Goal: Transaction & Acquisition: Purchase product/service

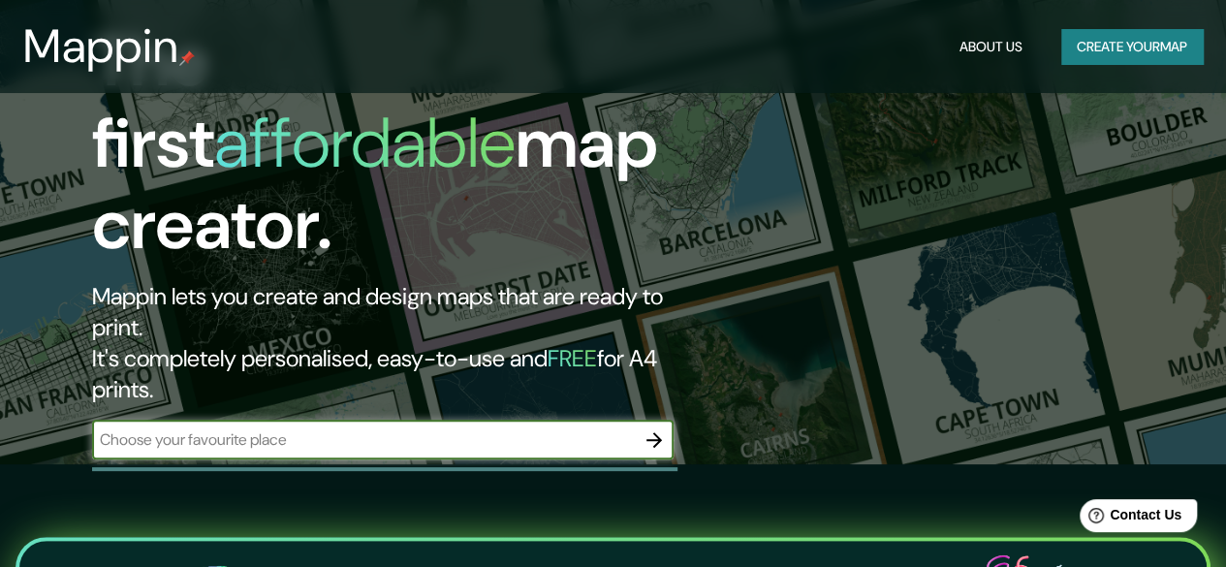
scroll to position [137, 0]
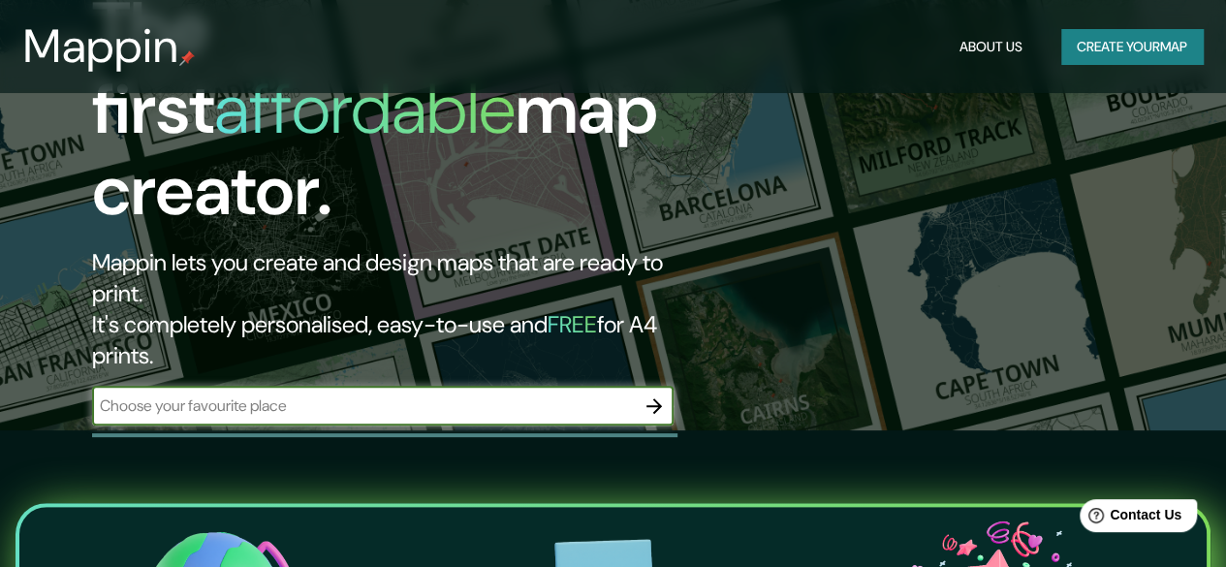
click at [368, 395] on input "text" at bounding box center [363, 406] width 543 height 22
type input "[GEOGRAPHIC_DATA] cdmx"
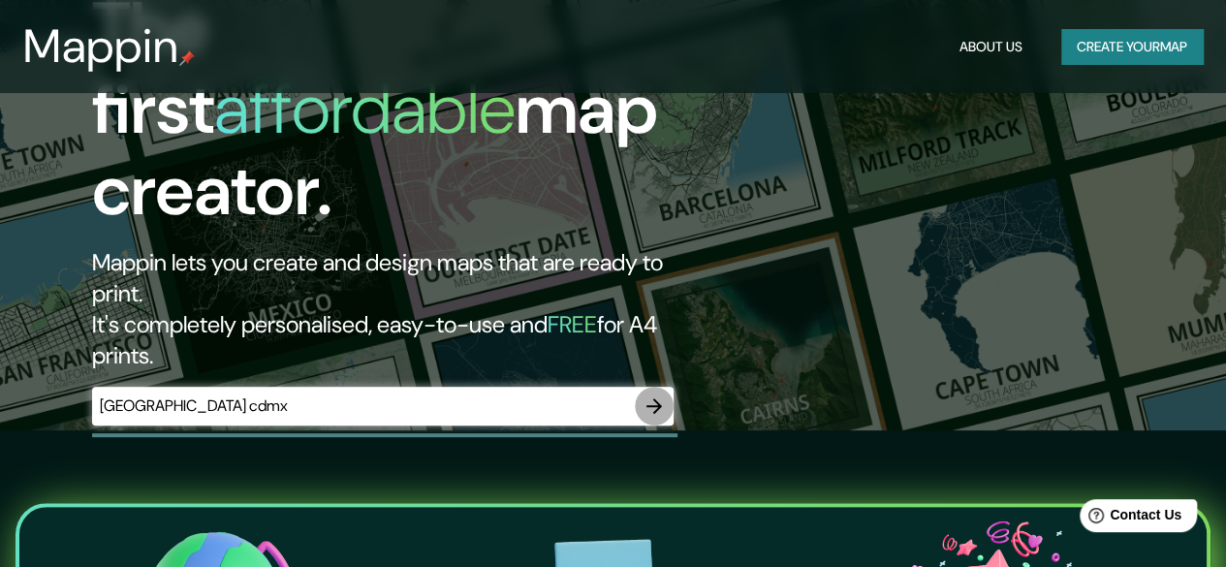
click at [653, 395] on icon "button" at bounding box center [654, 406] width 23 height 23
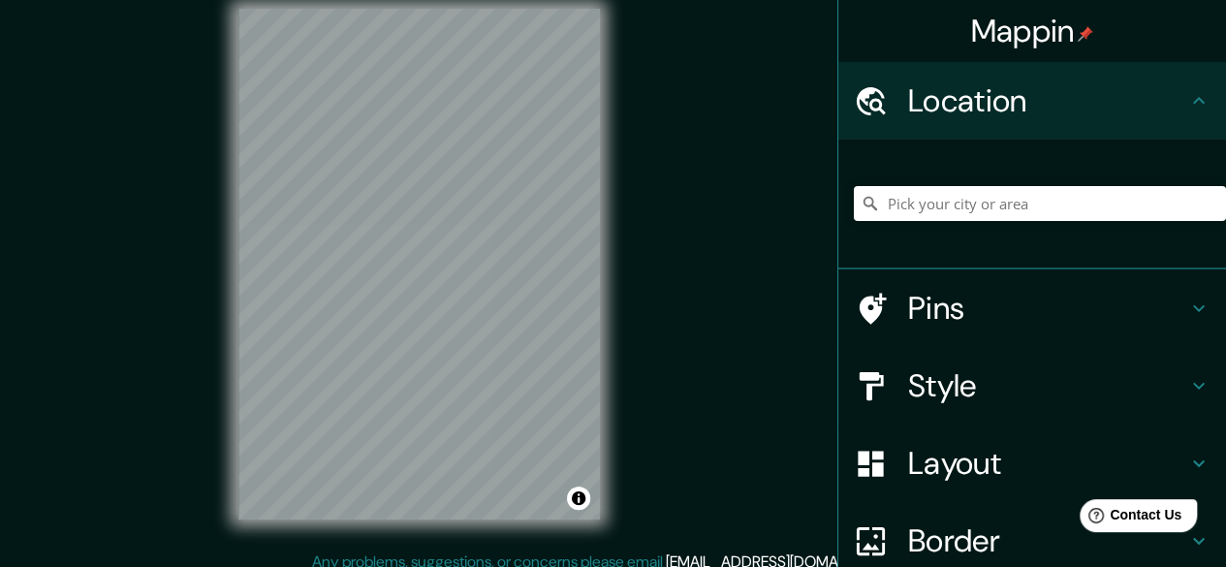
scroll to position [36, 0]
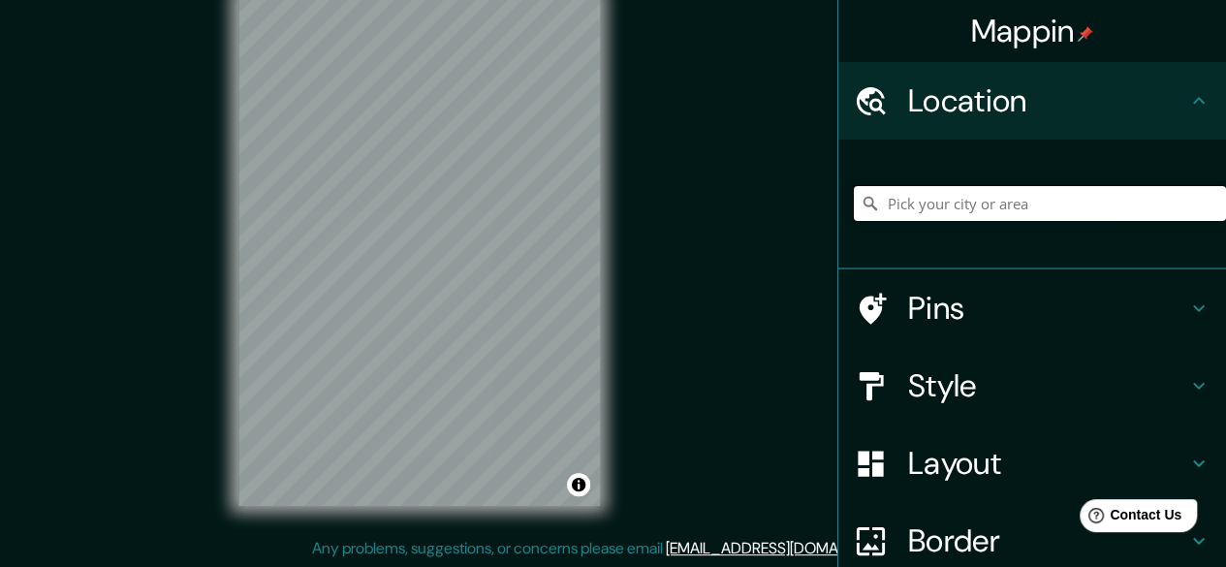
click at [921, 206] on input "Pick your city or area" at bounding box center [1040, 203] width 372 height 35
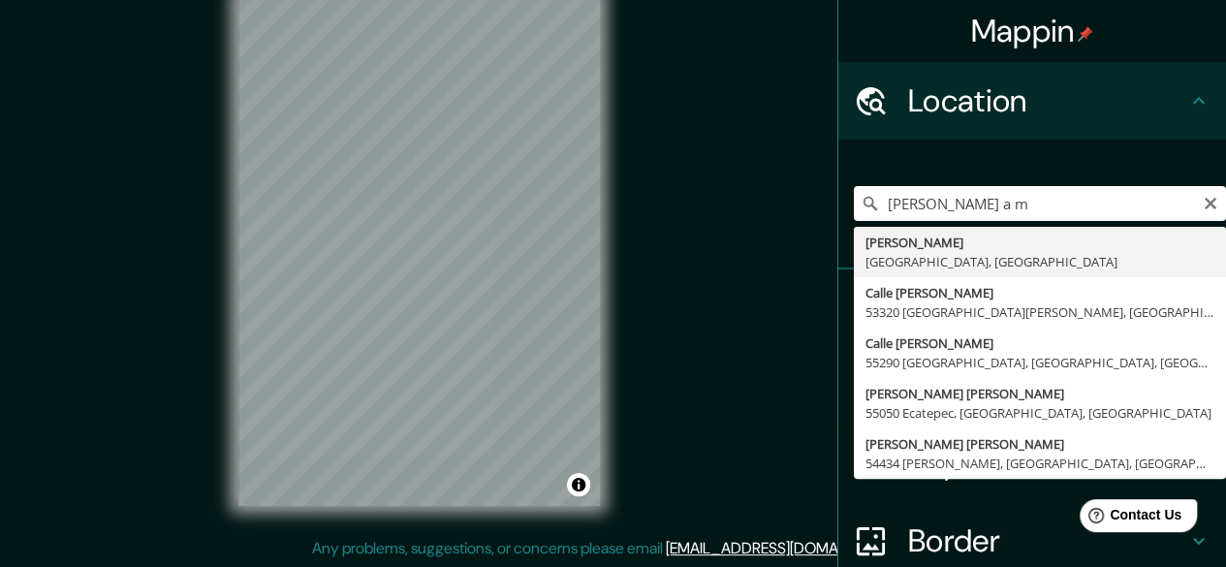
type input "[PERSON_NAME], [GEOGRAPHIC_DATA], [GEOGRAPHIC_DATA]"
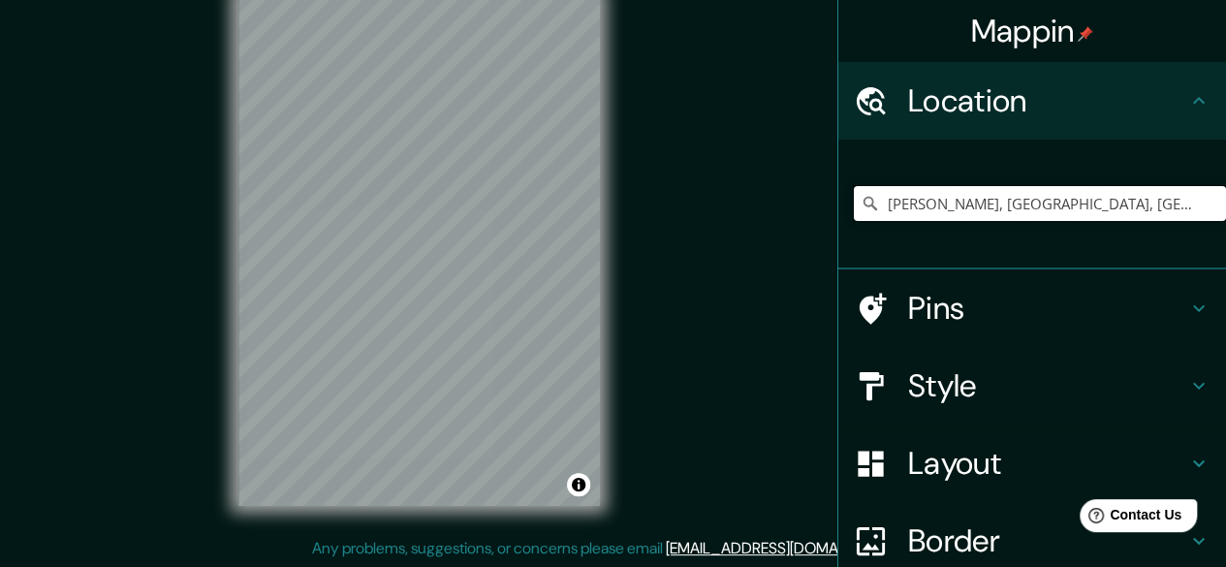
scroll to position [0, 0]
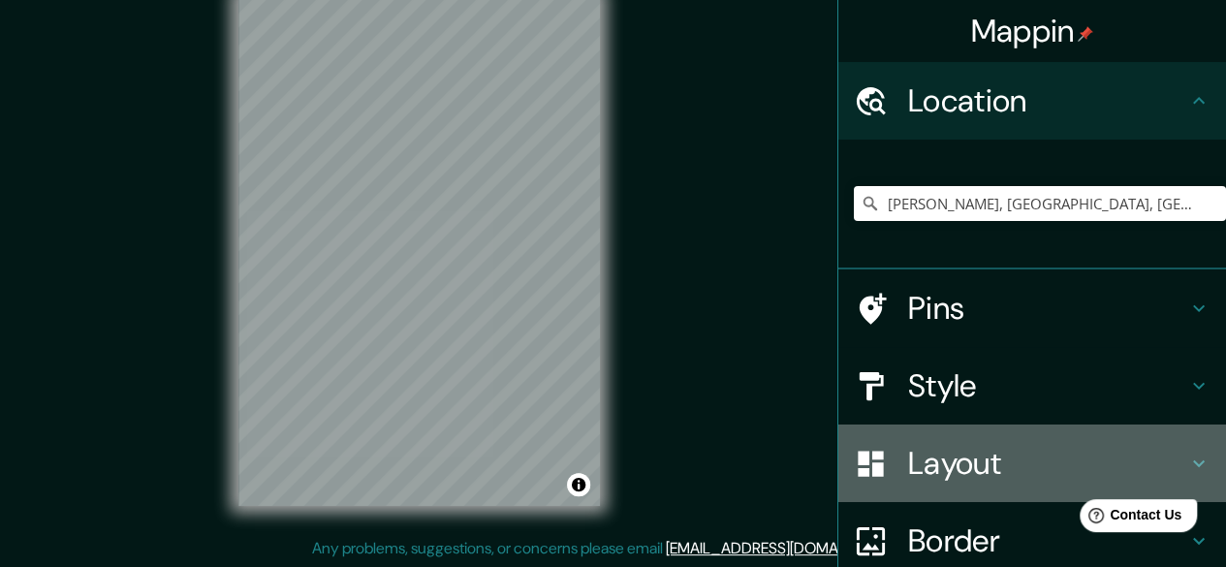
click at [936, 453] on h4 "Layout" at bounding box center [1047, 463] width 279 height 39
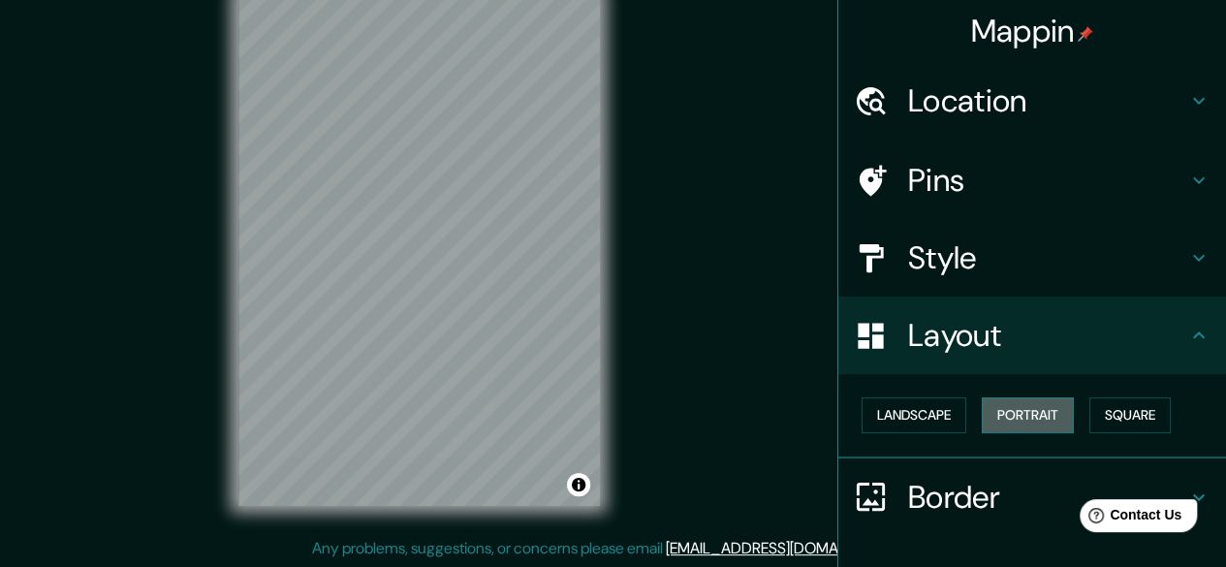
click at [1023, 408] on button "Portrait" at bounding box center [1028, 415] width 92 height 36
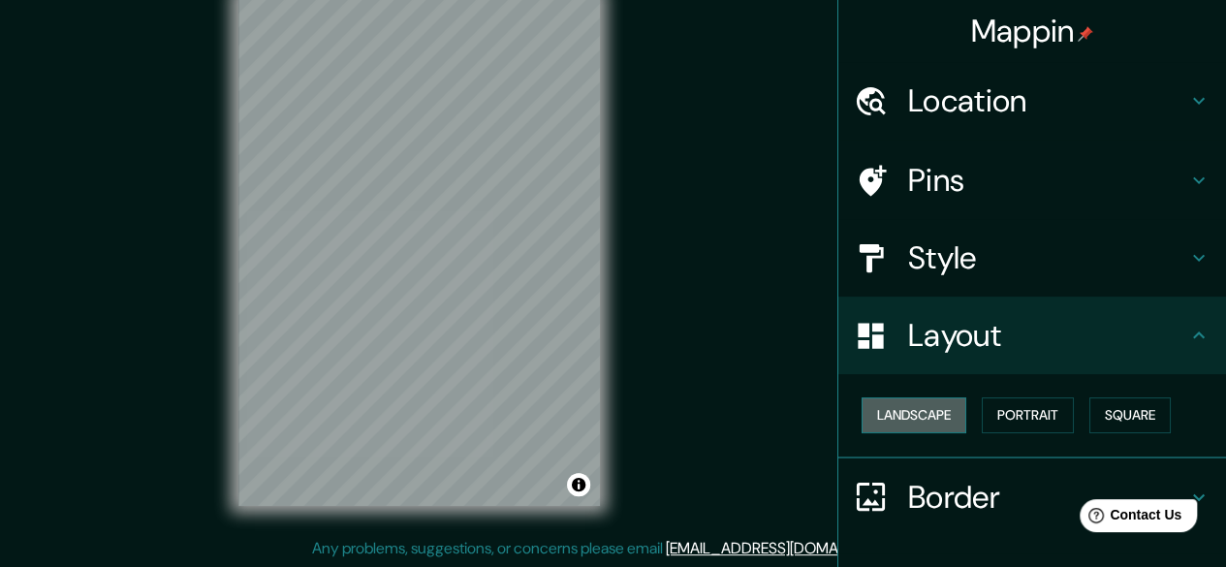
click at [900, 402] on button "Landscape" at bounding box center [914, 415] width 105 height 36
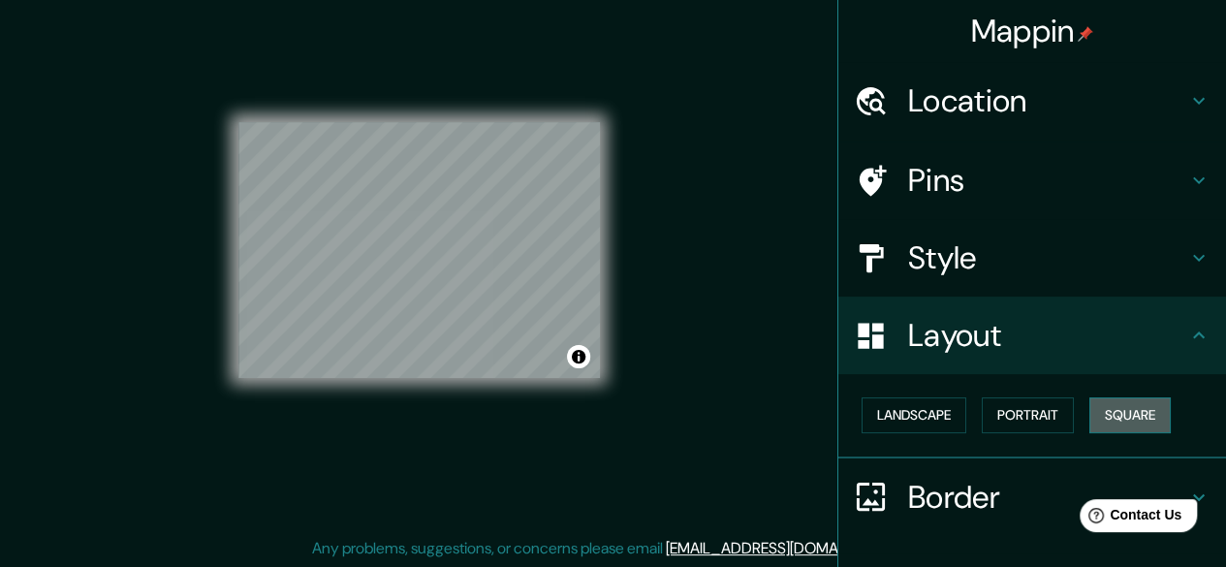
click at [1095, 414] on button "Square" at bounding box center [1130, 415] width 81 height 36
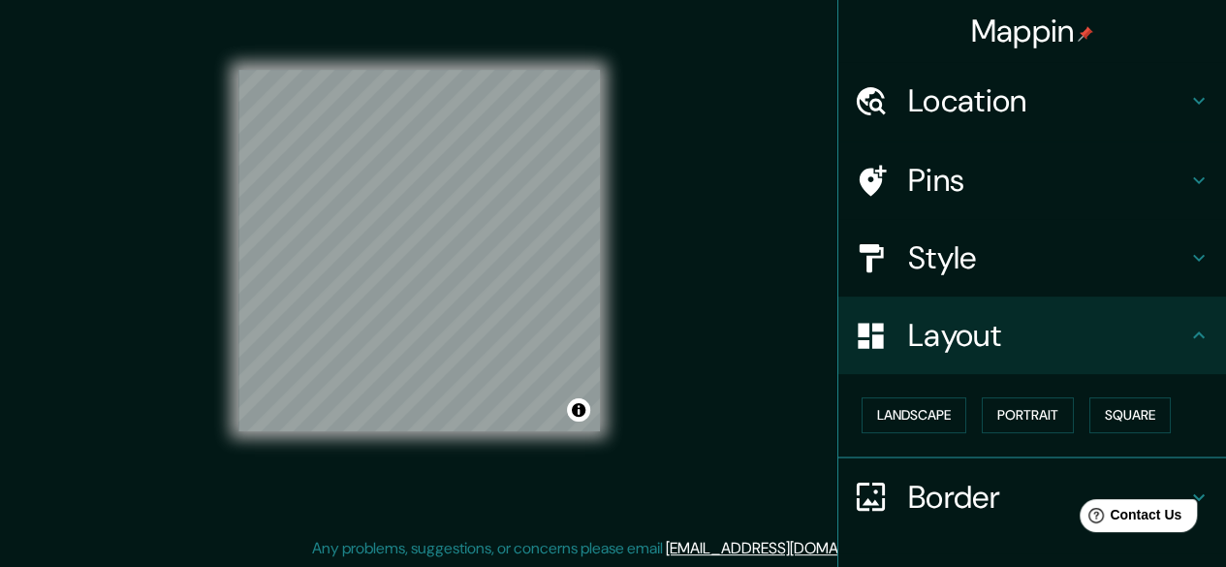
click at [908, 494] on h4 "Border" at bounding box center [1047, 497] width 279 height 39
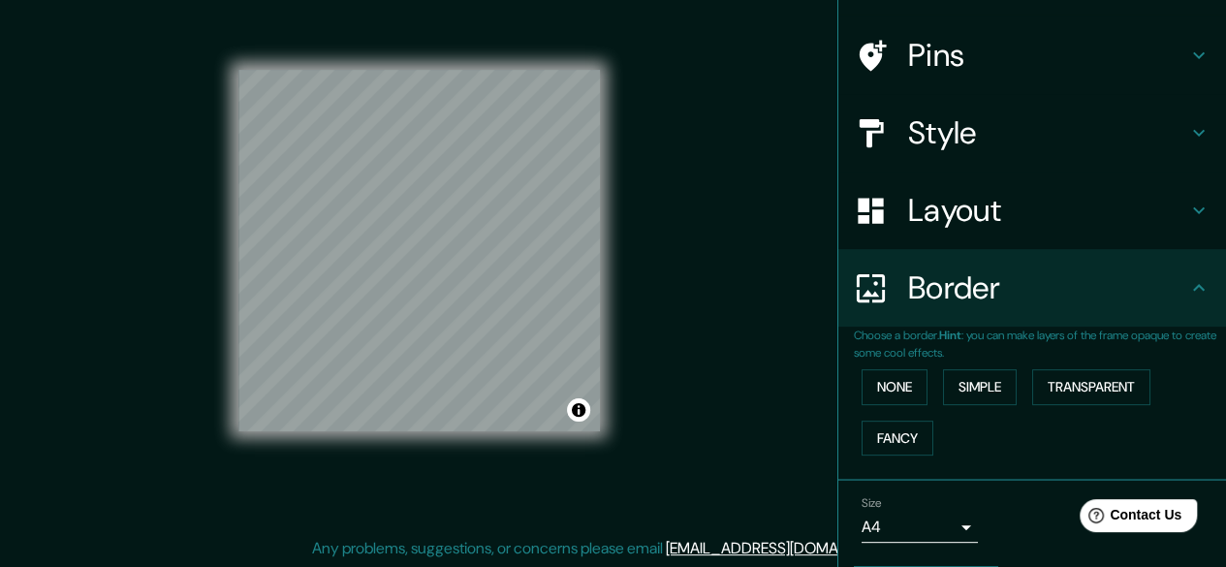
scroll to position [126, 0]
click at [867, 377] on button "None" at bounding box center [895, 386] width 66 height 36
click at [960, 375] on button "Simple" at bounding box center [980, 386] width 74 height 36
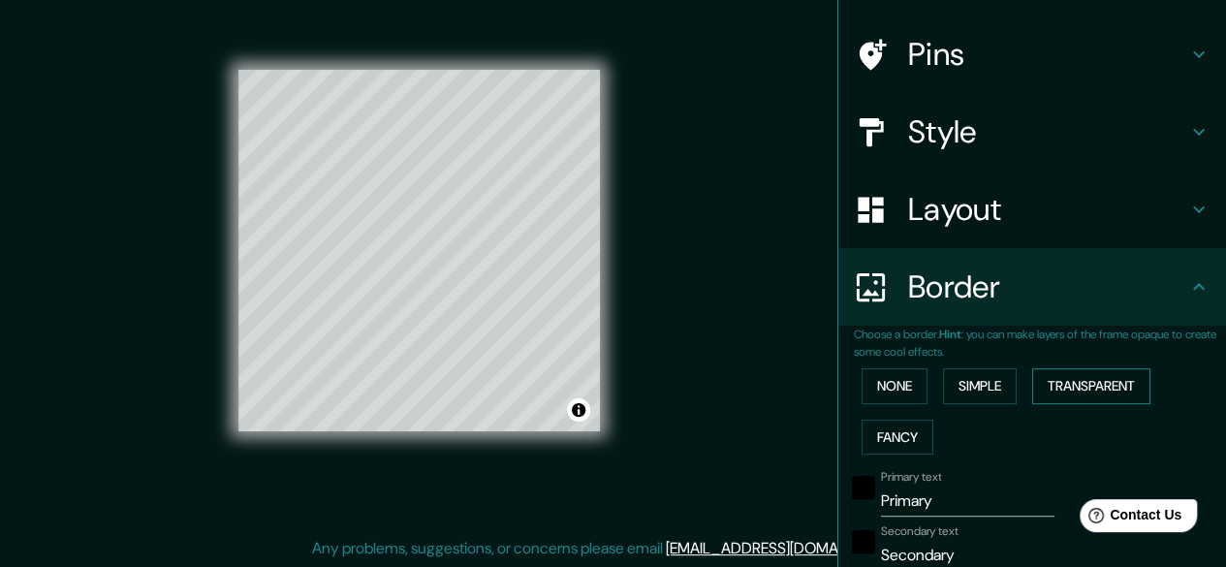
click at [1042, 379] on button "Transparent" at bounding box center [1091, 386] width 118 height 36
click at [884, 440] on button "Fancy" at bounding box center [898, 438] width 72 height 36
click at [869, 390] on button "None" at bounding box center [895, 386] width 66 height 36
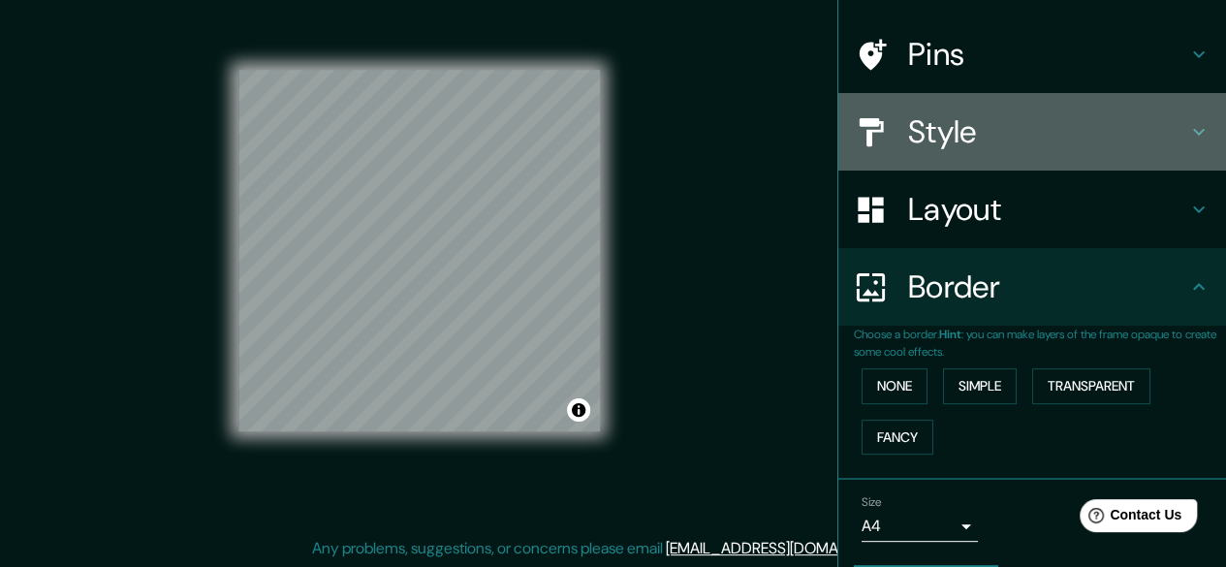
click at [942, 143] on h4 "Style" at bounding box center [1047, 131] width 279 height 39
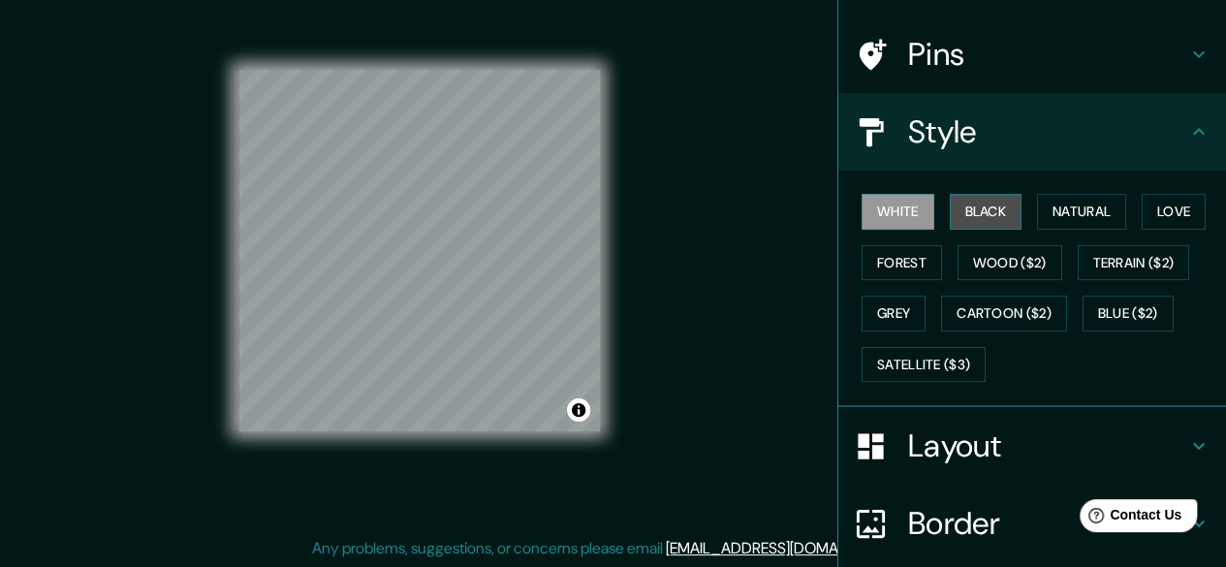
click at [968, 206] on button "Black" at bounding box center [986, 212] width 73 height 36
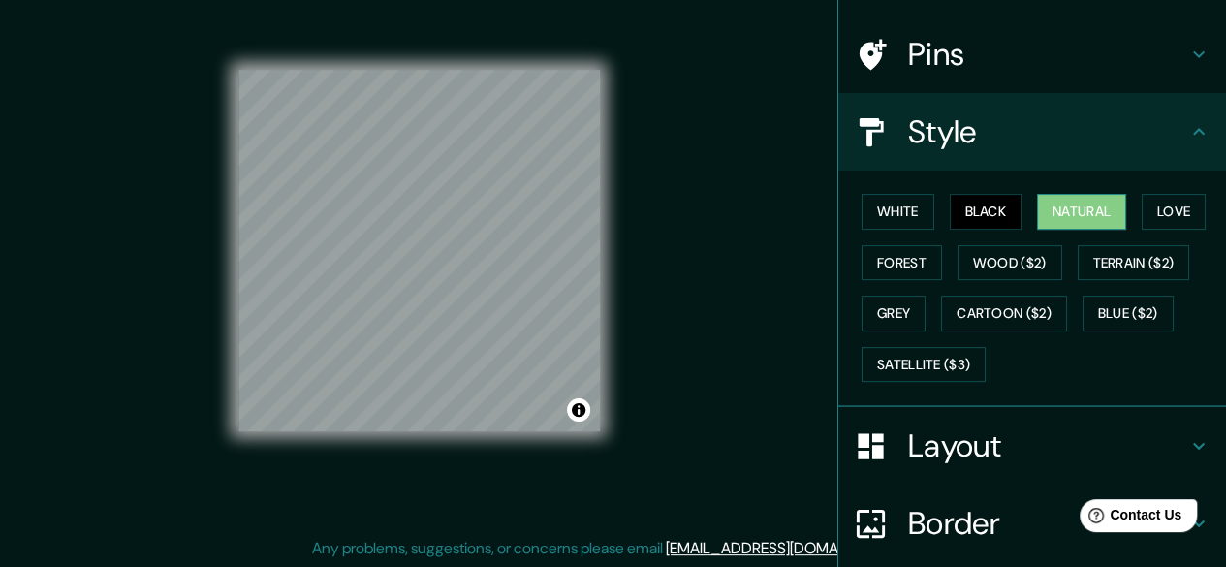
click at [1063, 217] on button "Natural" at bounding box center [1081, 212] width 89 height 36
click at [1153, 203] on button "Love" at bounding box center [1174, 212] width 64 height 36
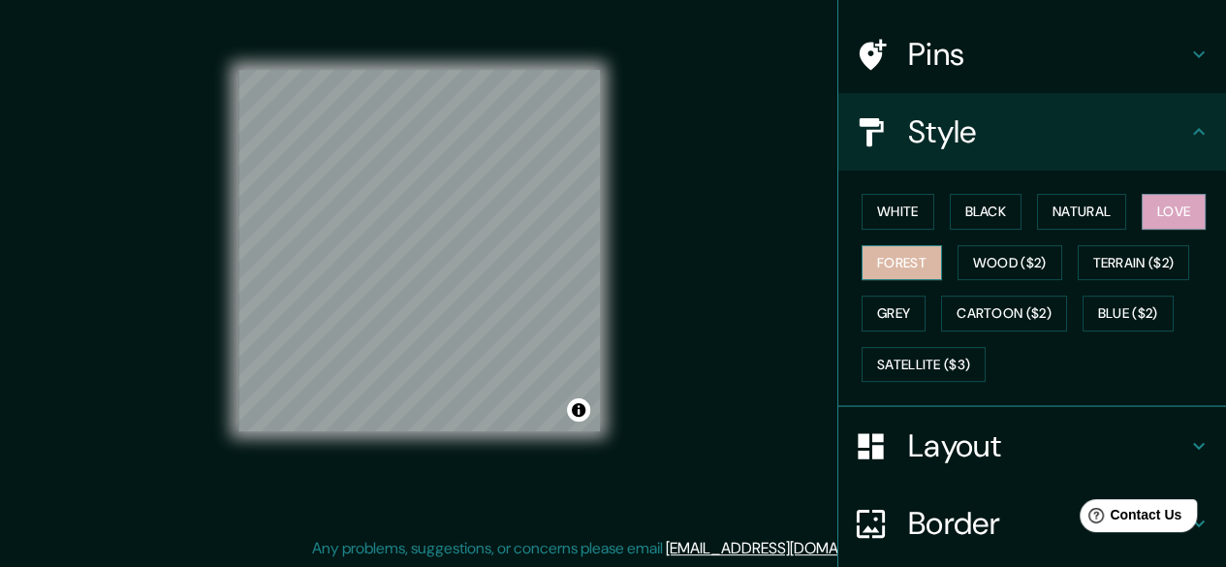
click at [902, 270] on button "Forest" at bounding box center [902, 263] width 80 height 36
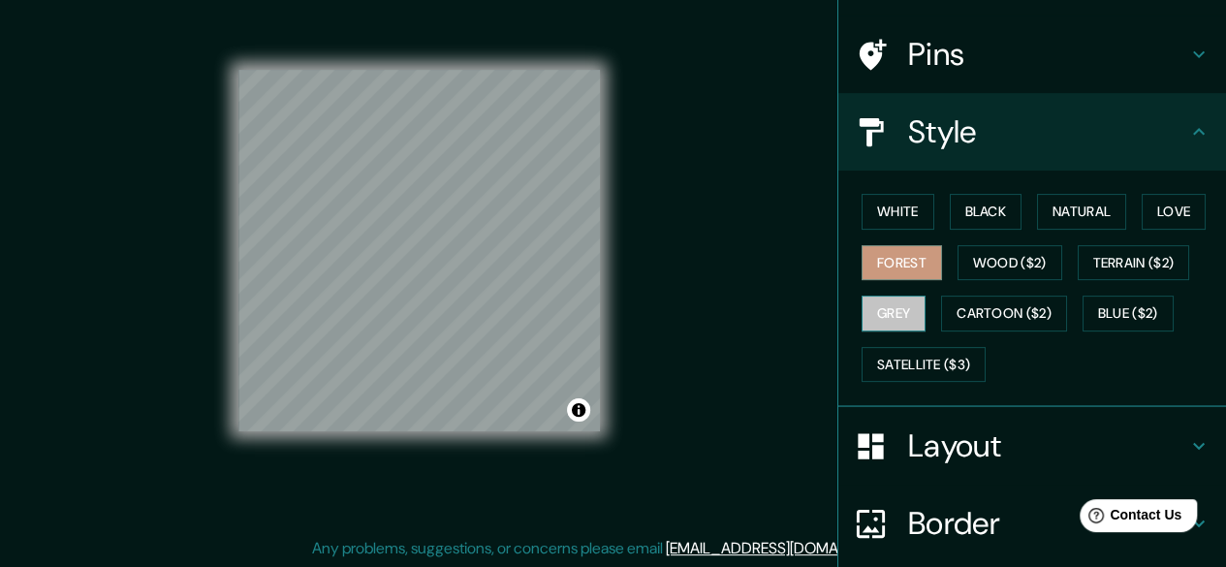
click at [882, 317] on button "Grey" at bounding box center [894, 314] width 64 height 36
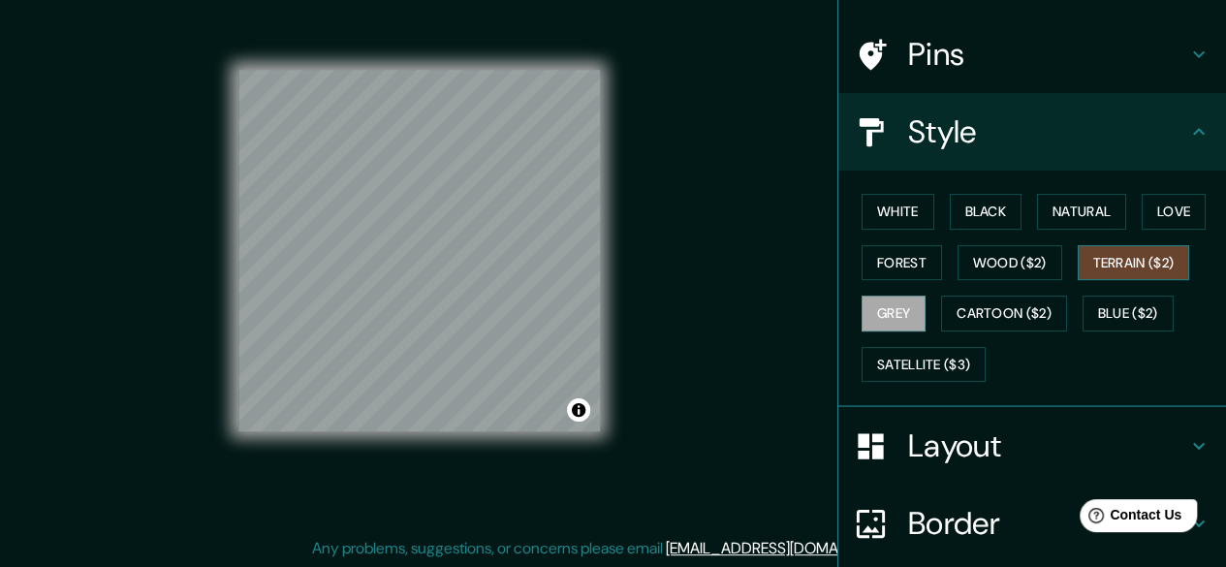
click at [1119, 251] on button "Terrain ($2)" at bounding box center [1134, 263] width 112 height 36
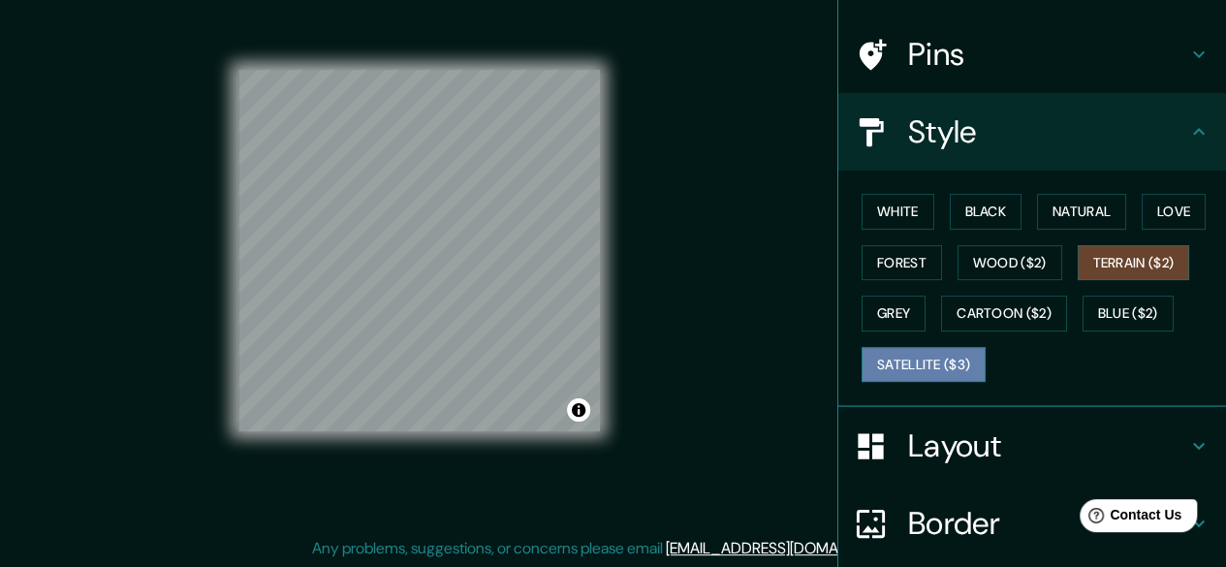
click at [904, 354] on button "Satellite ($3)" at bounding box center [924, 365] width 124 height 36
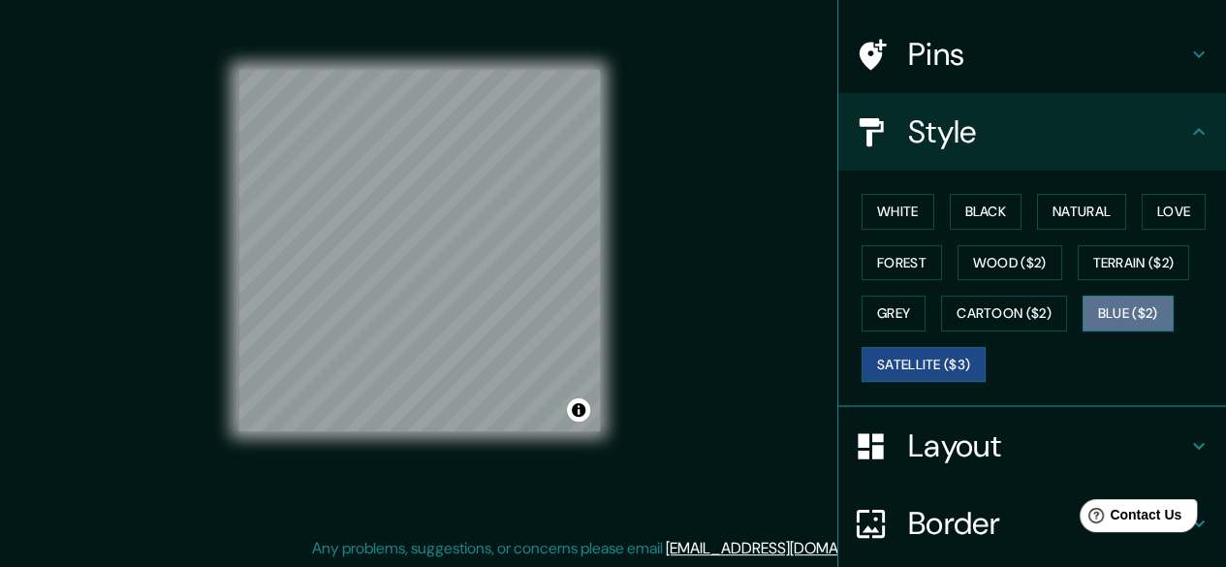
click at [1111, 303] on button "Blue ($2)" at bounding box center [1128, 314] width 91 height 36
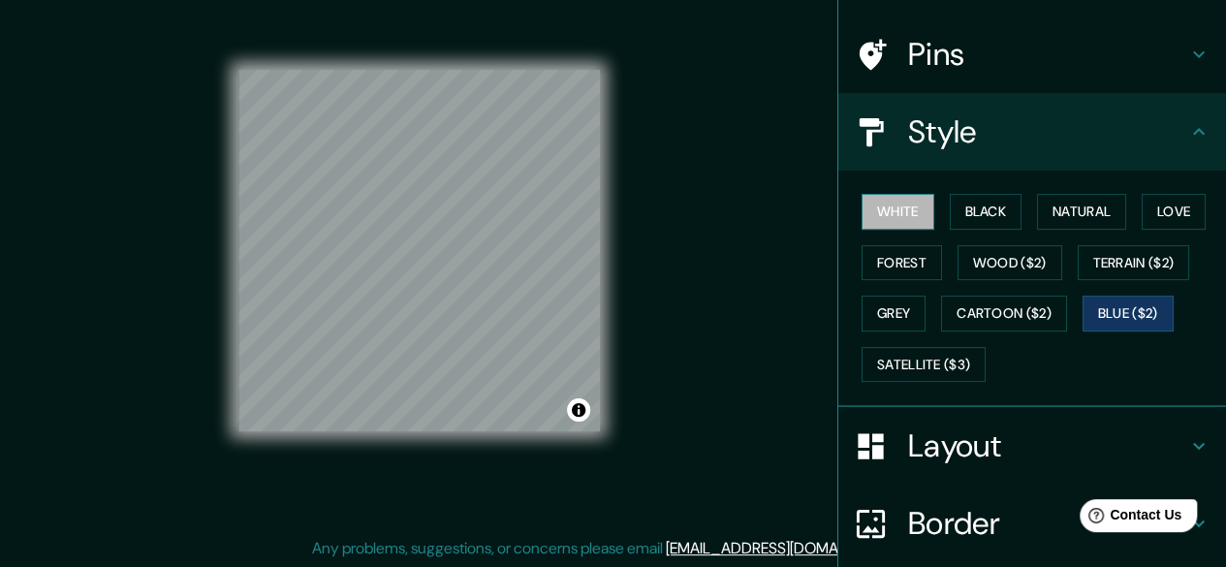
click at [900, 212] on button "White" at bounding box center [898, 212] width 73 height 36
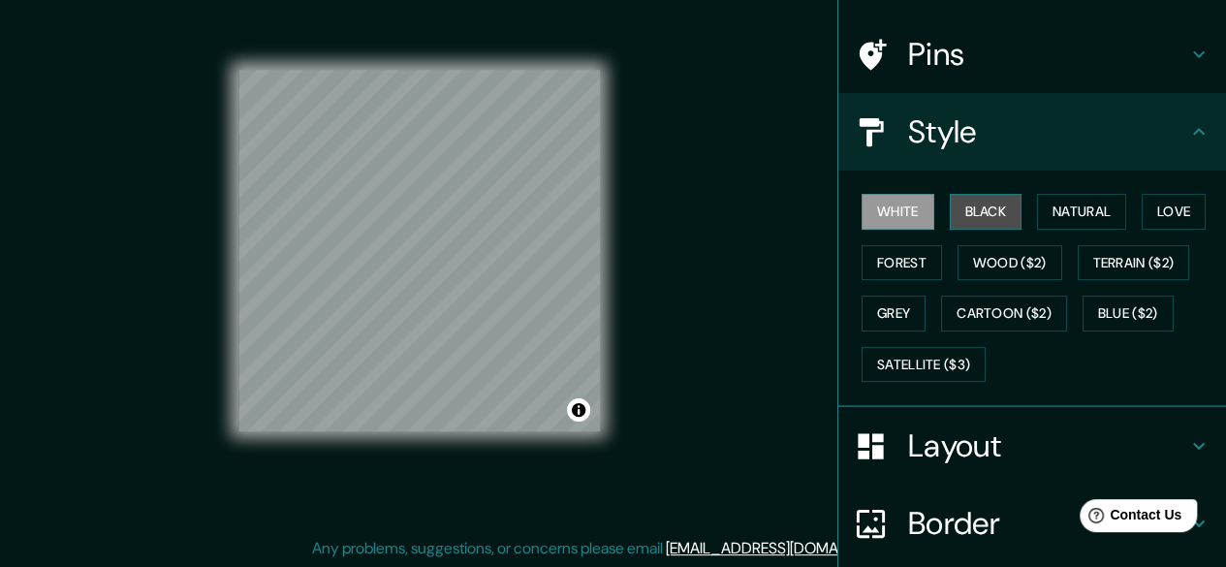
click at [971, 216] on button "Black" at bounding box center [986, 212] width 73 height 36
click at [869, 206] on button "White" at bounding box center [898, 212] width 73 height 36
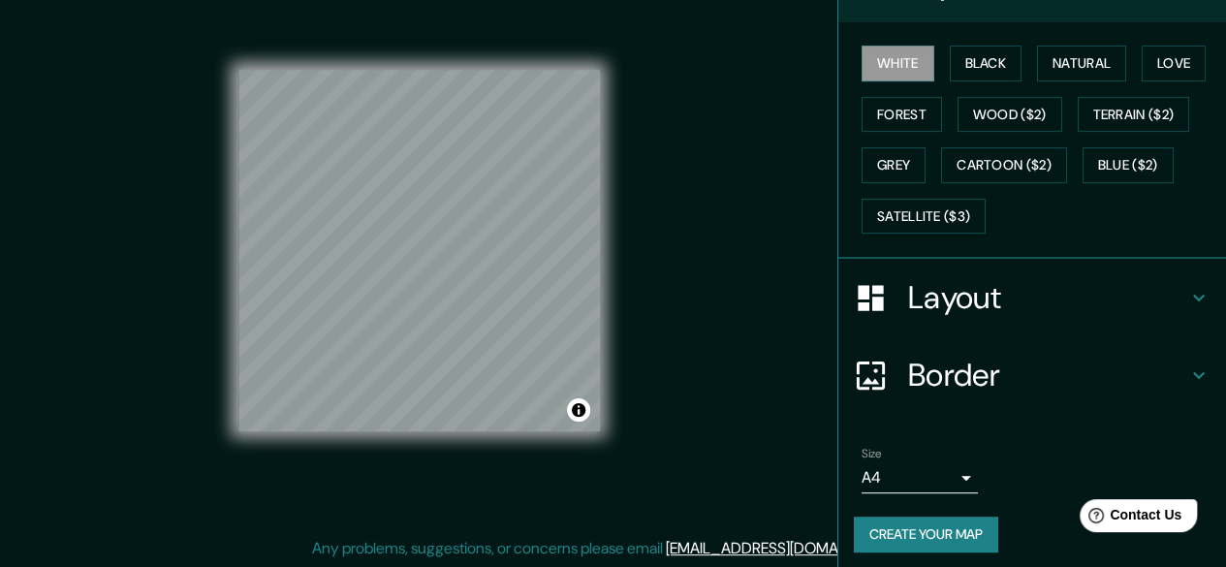
scroll to position [279, 0]
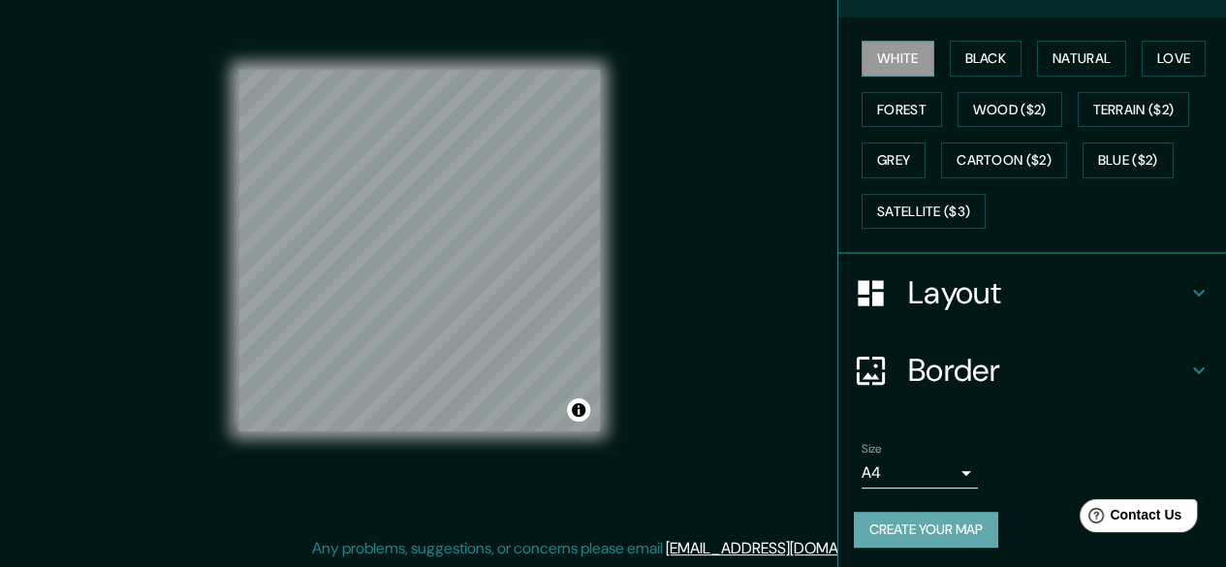
click at [913, 536] on button "Create your map" at bounding box center [926, 530] width 144 height 36
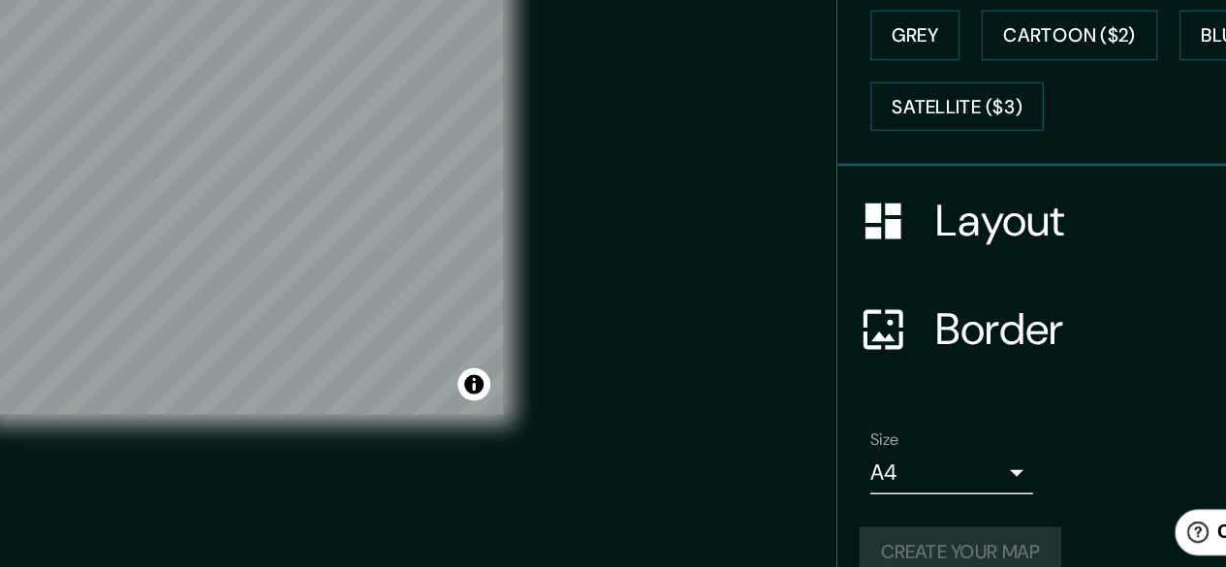
scroll to position [36, 0]
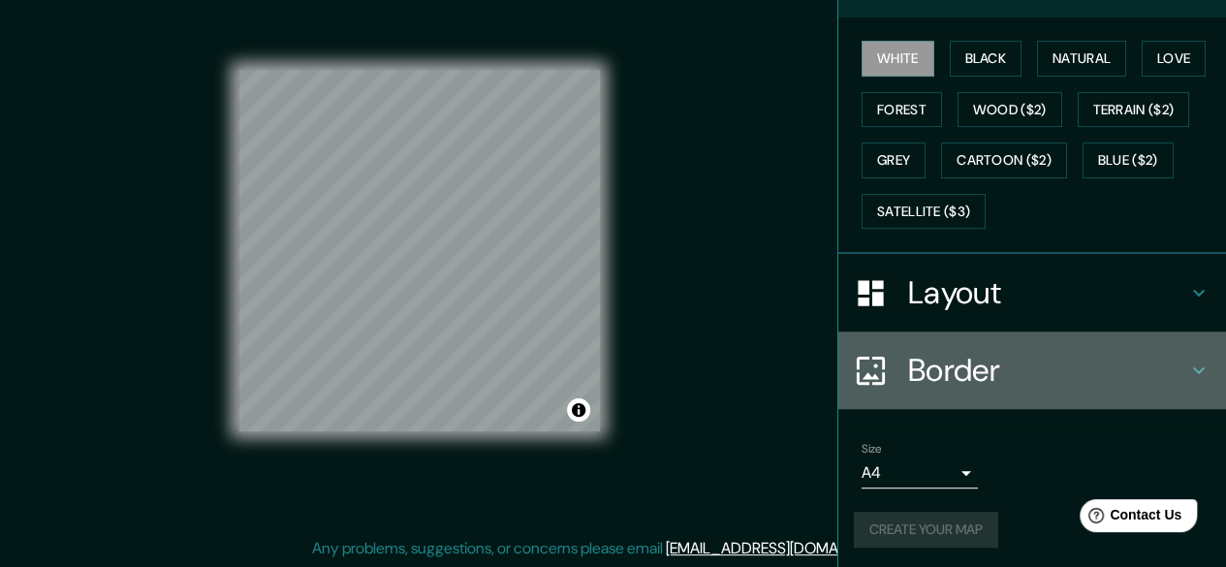
click at [926, 371] on h4 "Border" at bounding box center [1047, 370] width 279 height 39
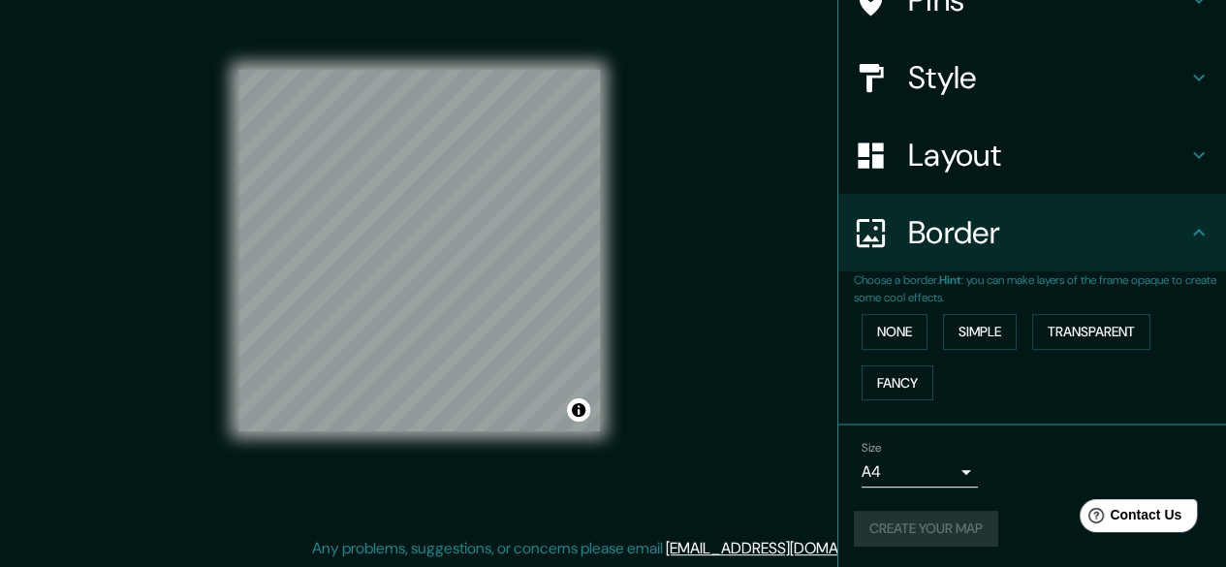
scroll to position [0, 0]
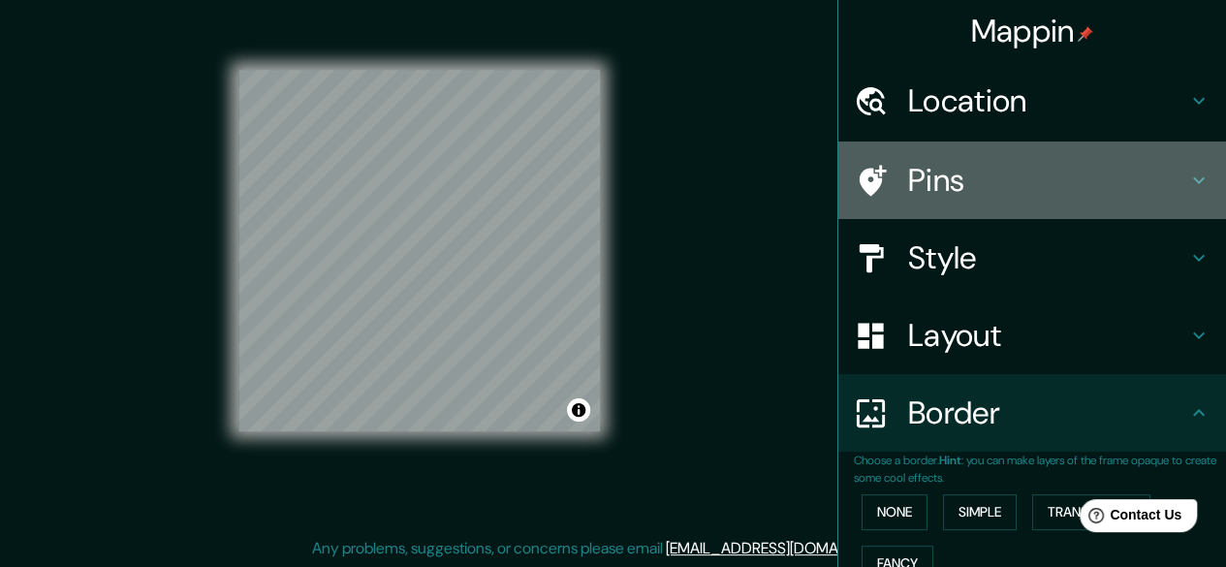
click at [932, 174] on h4 "Pins" at bounding box center [1047, 180] width 279 height 39
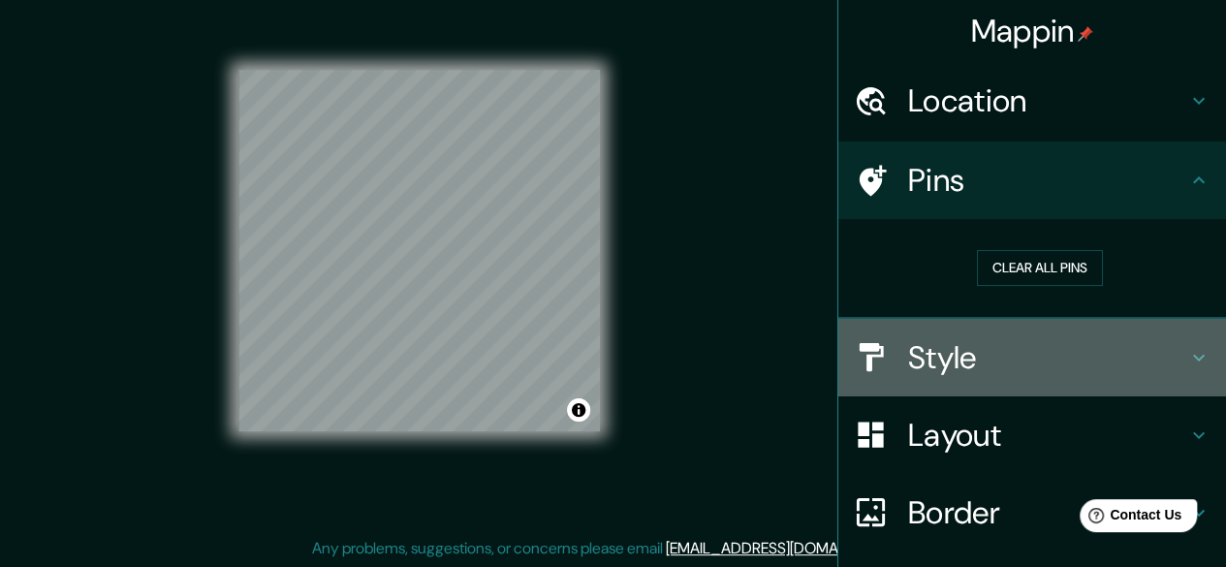
click at [961, 350] on h4 "Style" at bounding box center [1047, 357] width 279 height 39
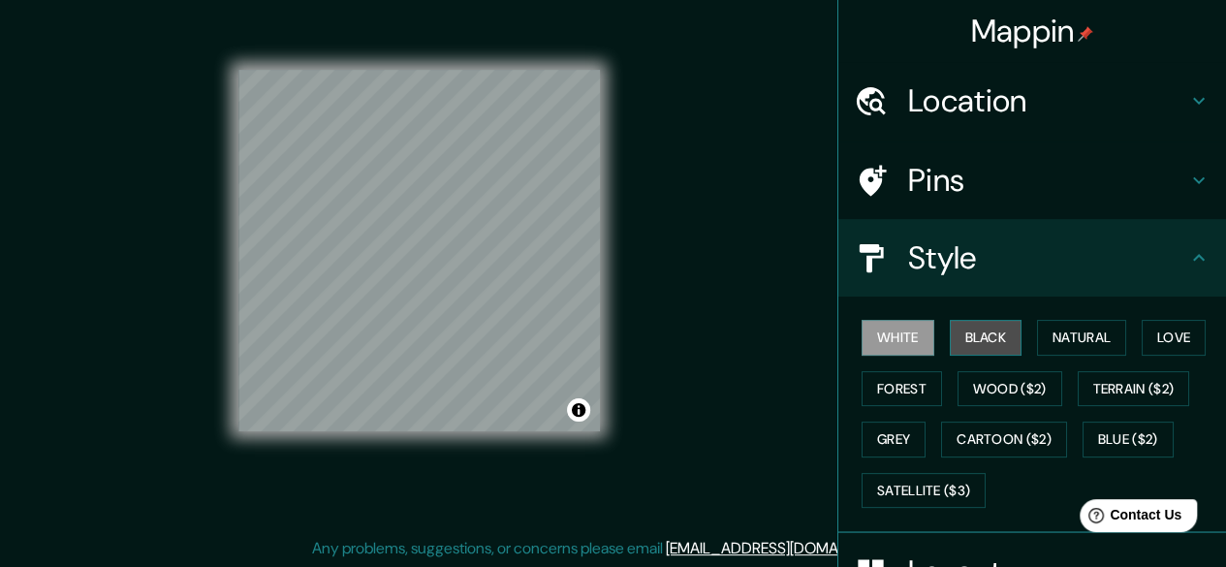
click at [972, 336] on button "Black" at bounding box center [986, 338] width 73 height 36
click at [888, 340] on button "White" at bounding box center [898, 338] width 73 height 36
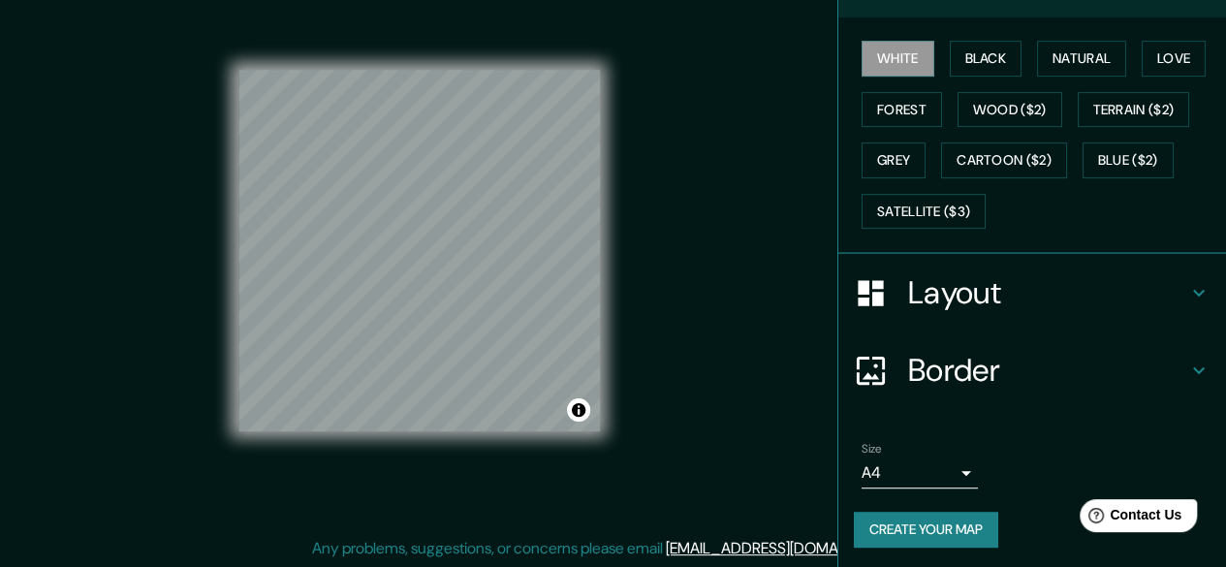
click at [941, 518] on button "Create your map" at bounding box center [926, 530] width 144 height 36
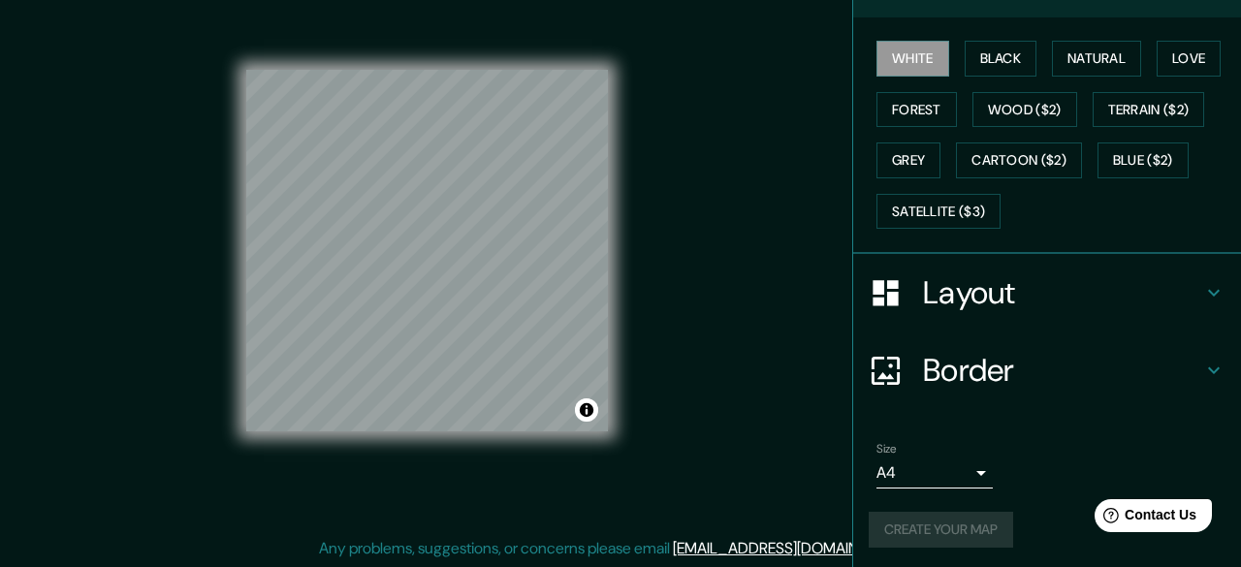
click at [949, 468] on body "Mappin Location [PERSON_NAME], [GEOGRAPHIC_DATA], [GEOGRAPHIC_DATA] Pins Style …" at bounding box center [620, 247] width 1241 height 567
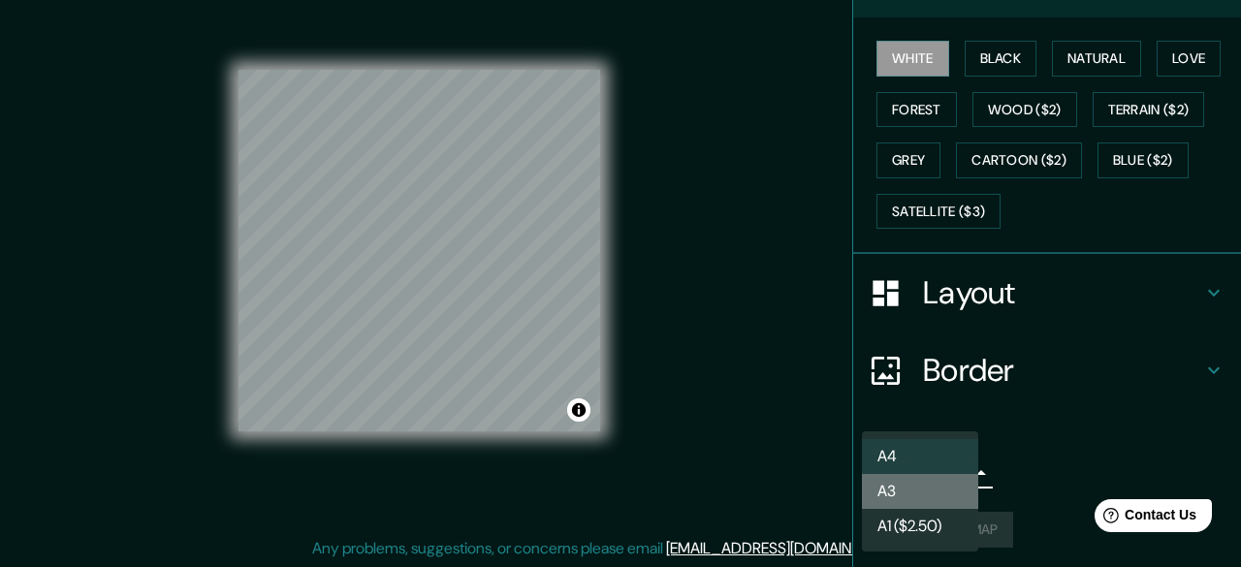
click at [938, 502] on li "A3" at bounding box center [920, 491] width 116 height 35
type input "a4"
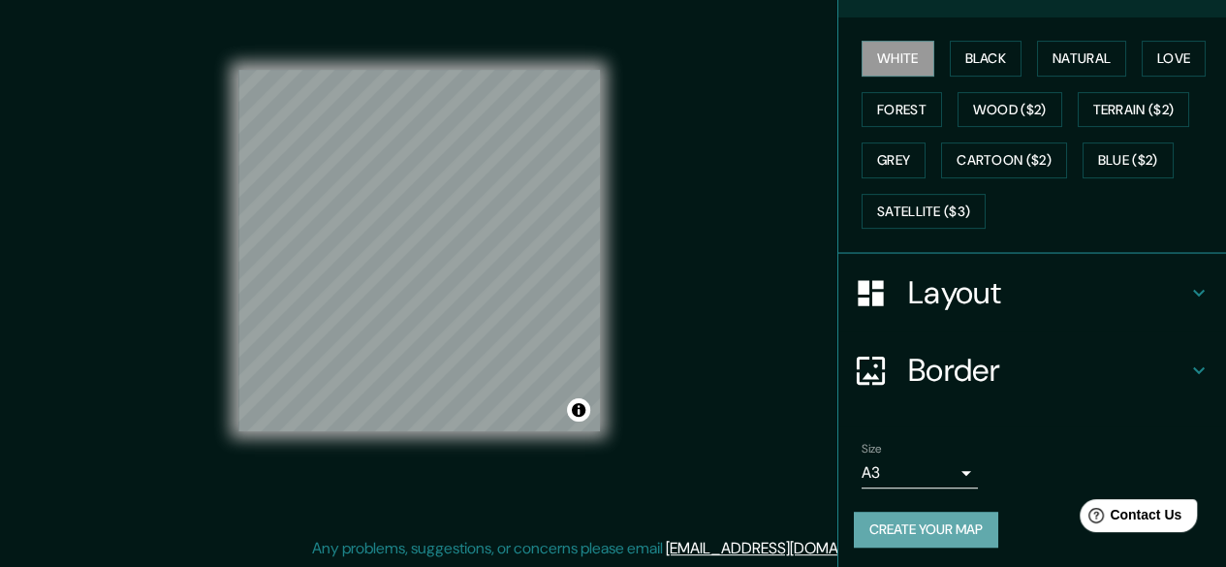
click at [946, 528] on button "Create your map" at bounding box center [926, 530] width 144 height 36
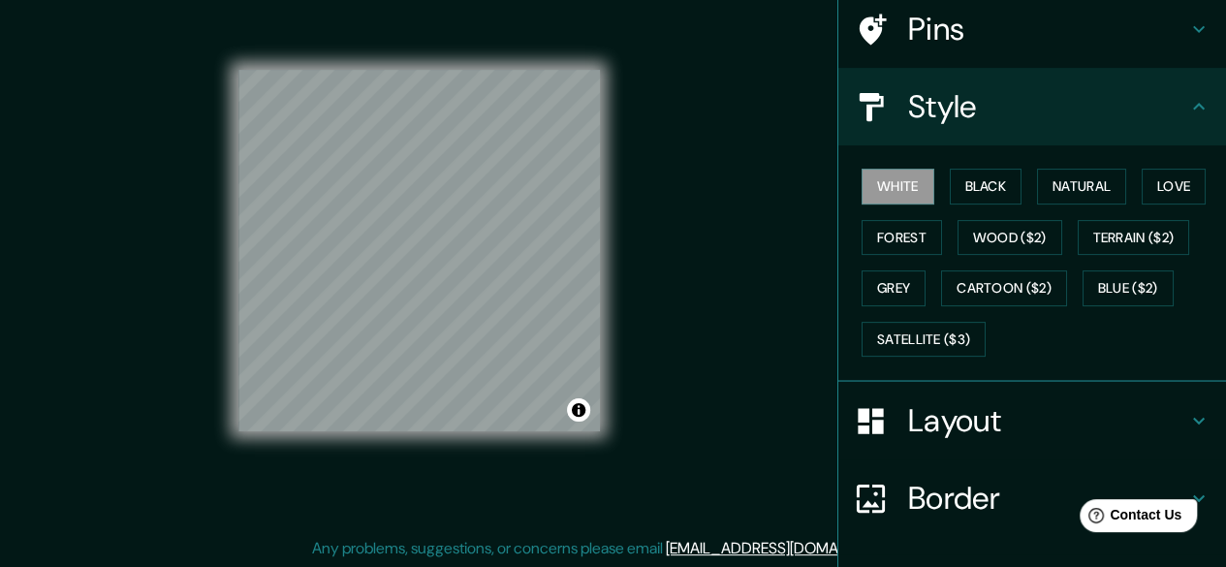
scroll to position [147, 0]
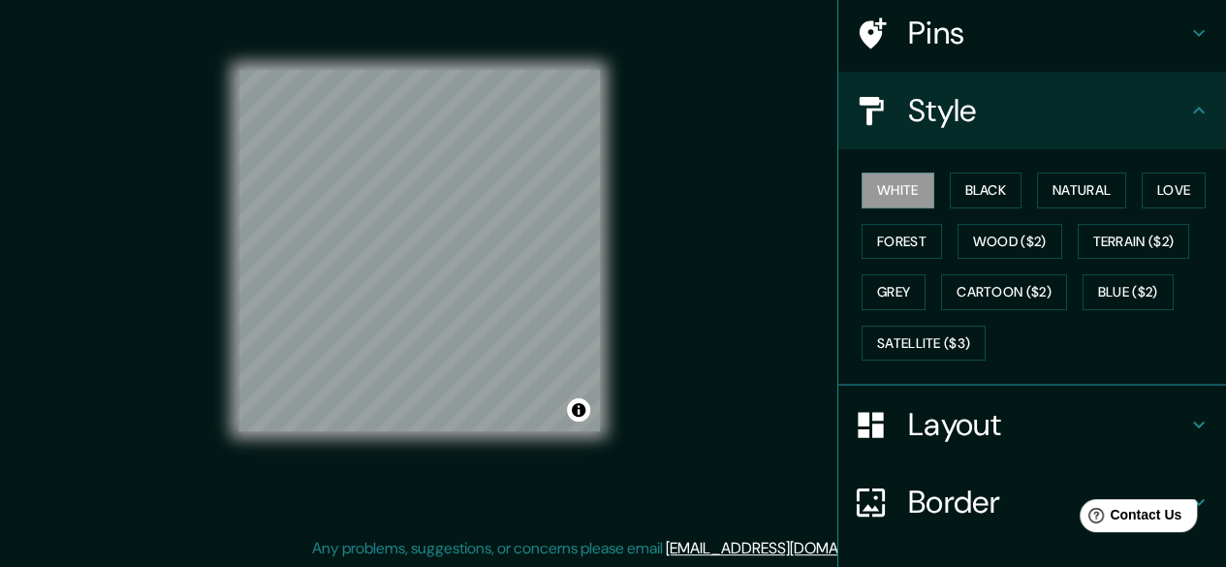
click at [913, 418] on h4 "Layout" at bounding box center [1047, 424] width 279 height 39
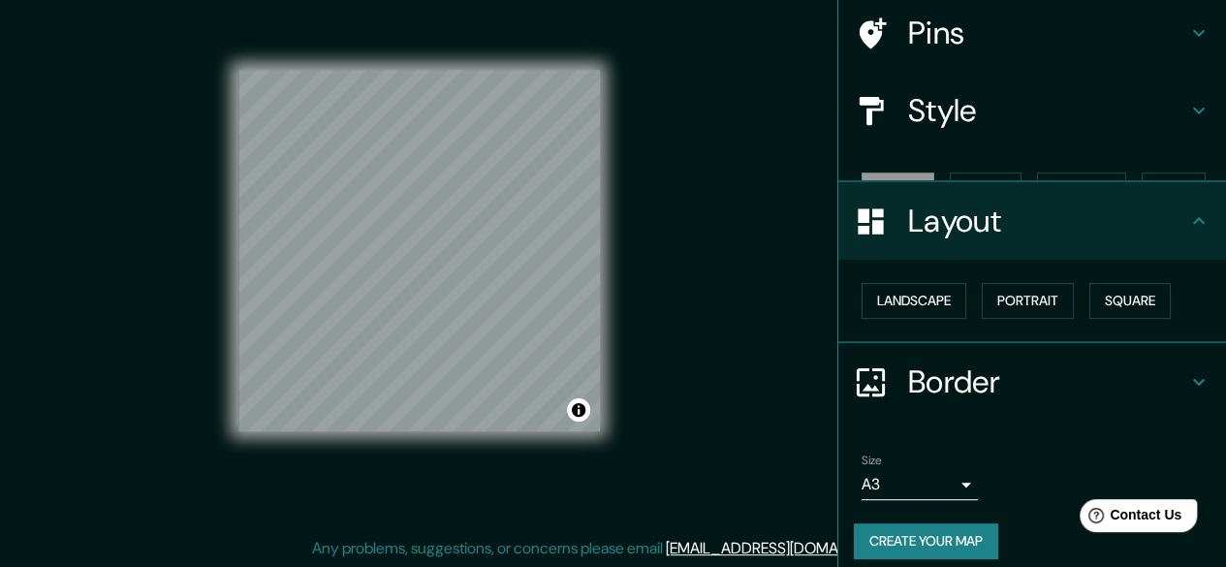
scroll to position [128, 0]
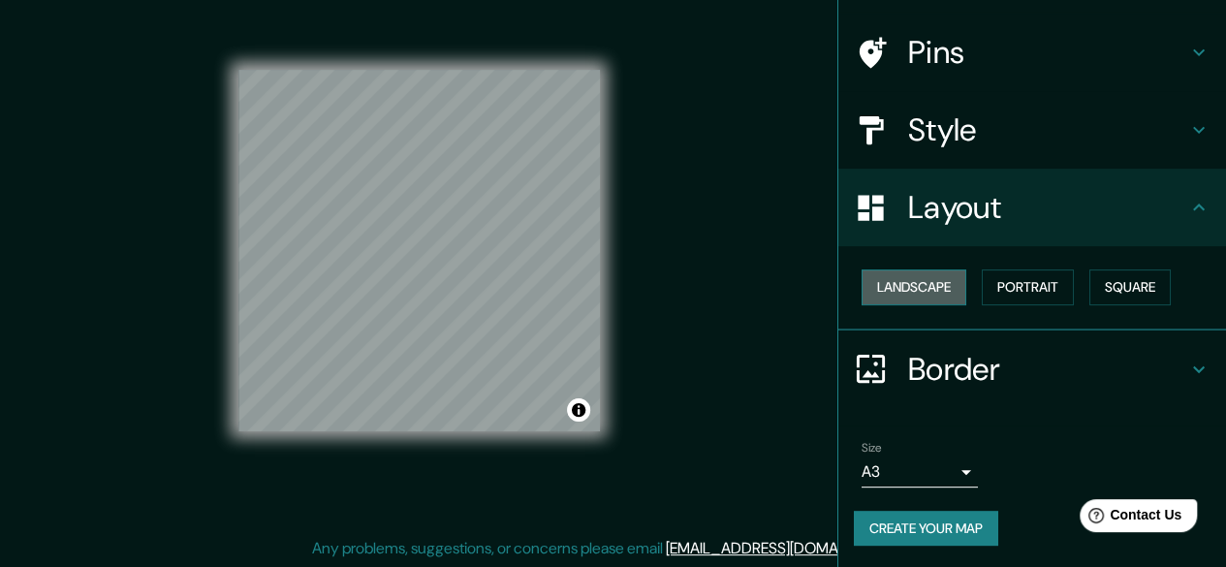
click at [919, 286] on button "Landscape" at bounding box center [914, 288] width 105 height 36
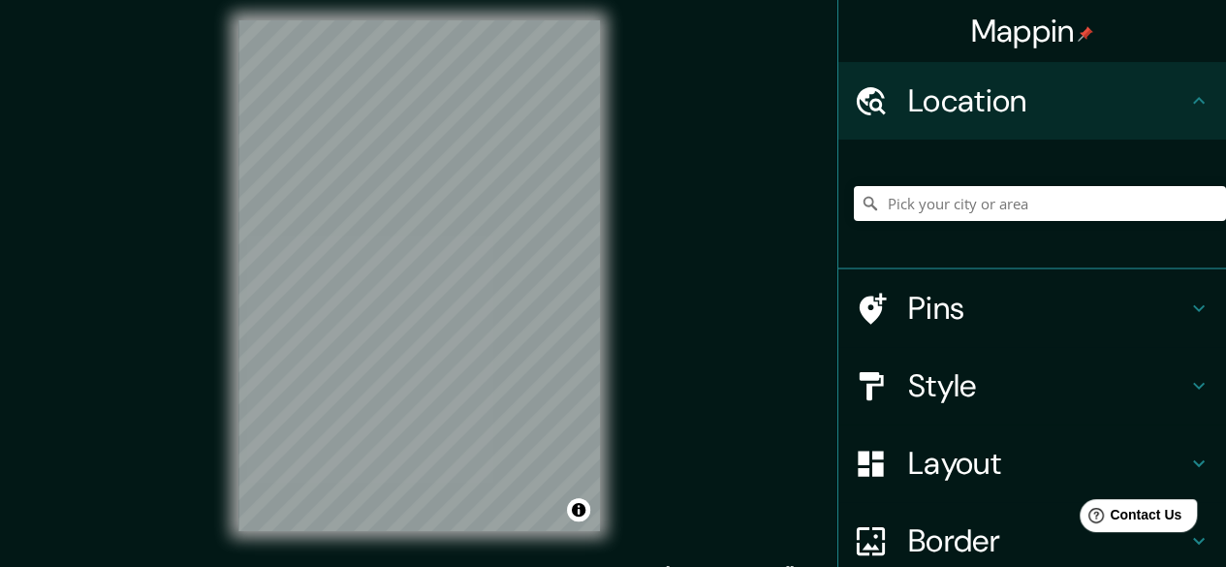
scroll to position [10, 0]
